Goal: Find specific fact: Find specific fact

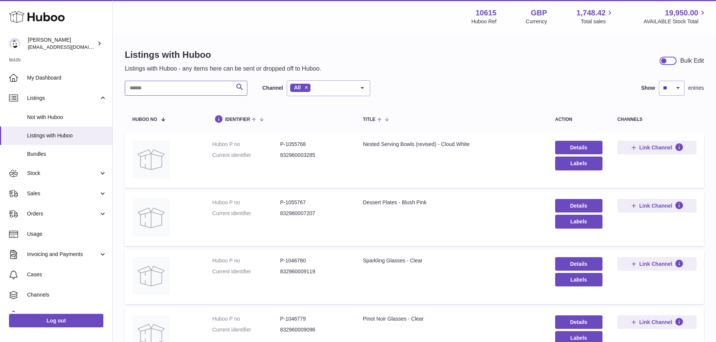
click at [154, 91] on input "text" at bounding box center [186, 88] width 123 height 15
click at [197, 88] on input "text" at bounding box center [186, 88] width 123 height 15
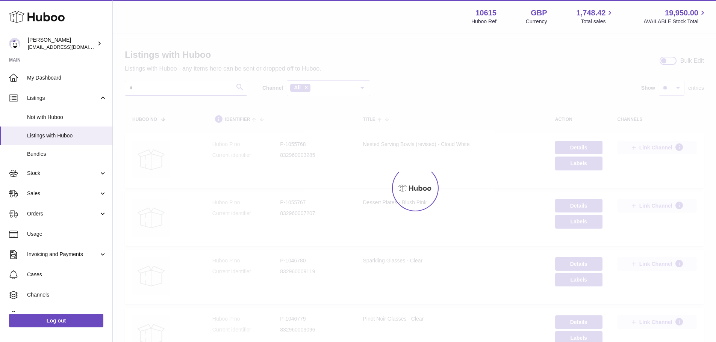
type input "*"
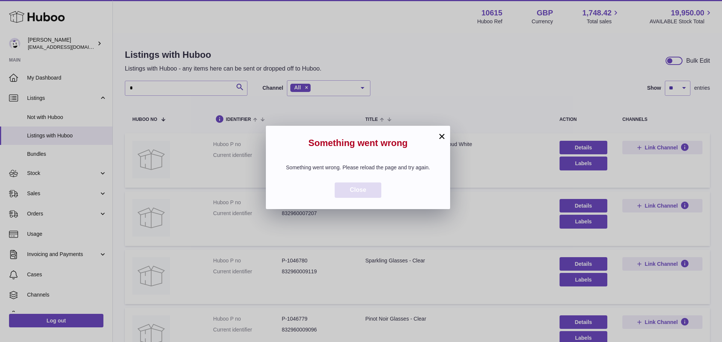
click at [363, 193] on span "Close" at bounding box center [358, 190] width 17 height 6
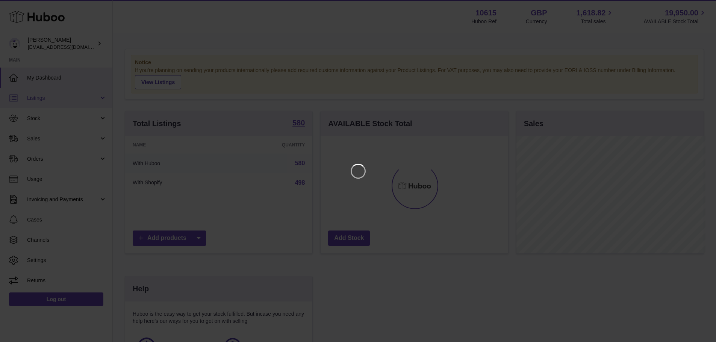
scroll to position [117, 189]
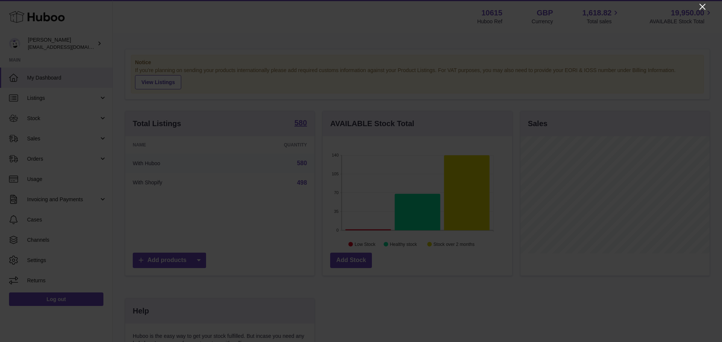
click at [705, 10] on icon "Close" at bounding box center [702, 6] width 9 height 9
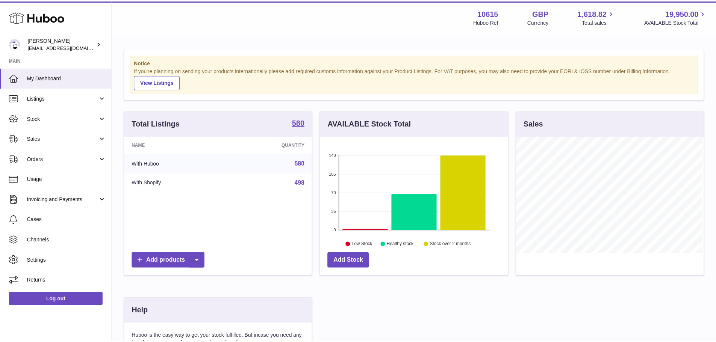
scroll to position [375746, 375676]
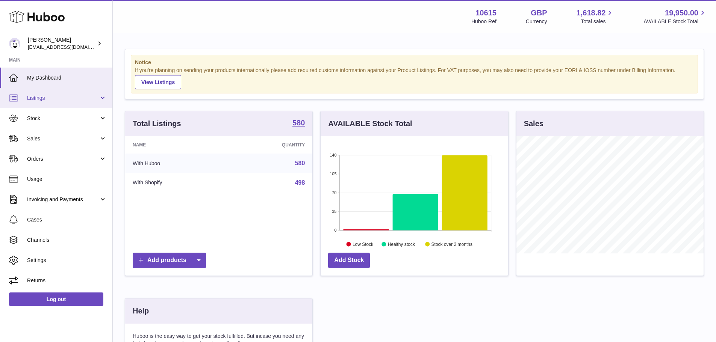
click at [52, 99] on span "Listings" at bounding box center [63, 98] width 72 height 7
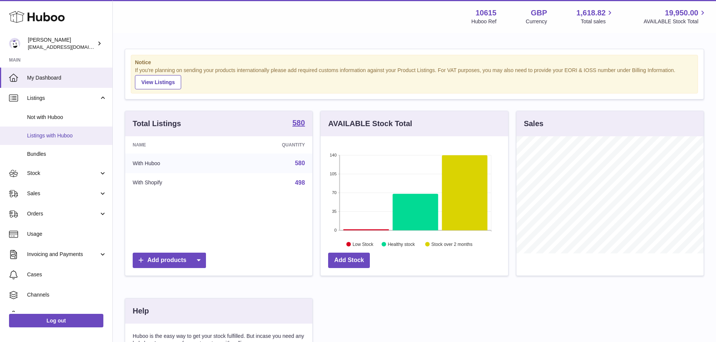
click at [66, 139] on span "Listings with Huboo" at bounding box center [67, 135] width 80 height 7
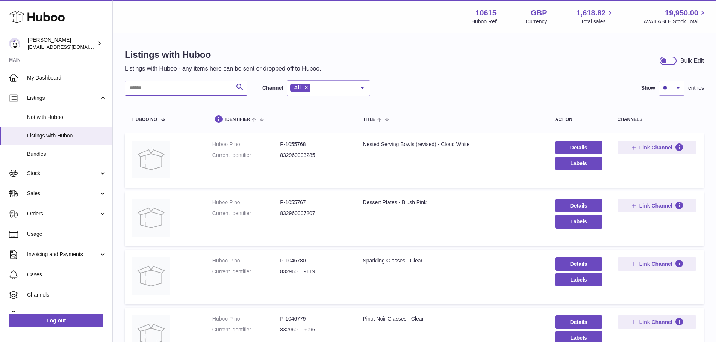
click at [173, 95] on input "text" at bounding box center [186, 88] width 123 height 15
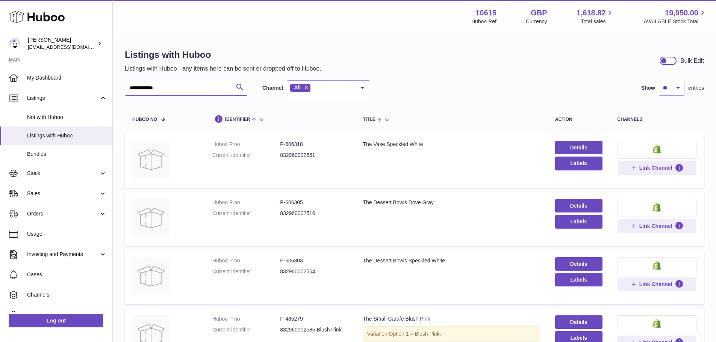
type input "**********"
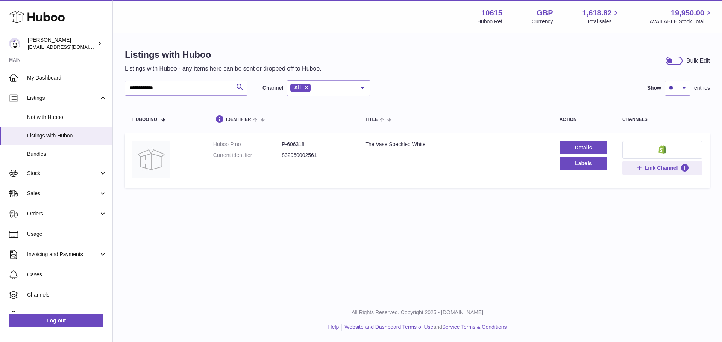
click at [293, 145] on dd "P-606318" at bounding box center [316, 144] width 68 height 7
copy dd "606318"
